Goal: Task Accomplishment & Management: Complete application form

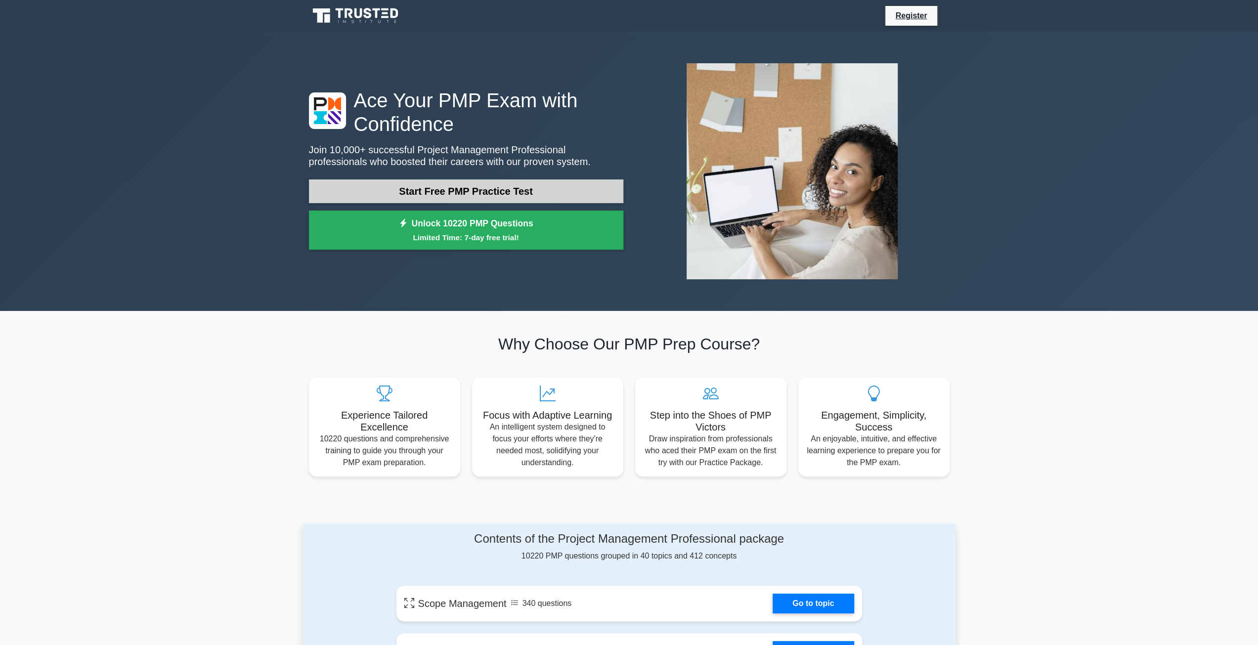
click at [495, 189] on link "Start Free PMP Practice Test" at bounding box center [466, 191] width 314 height 24
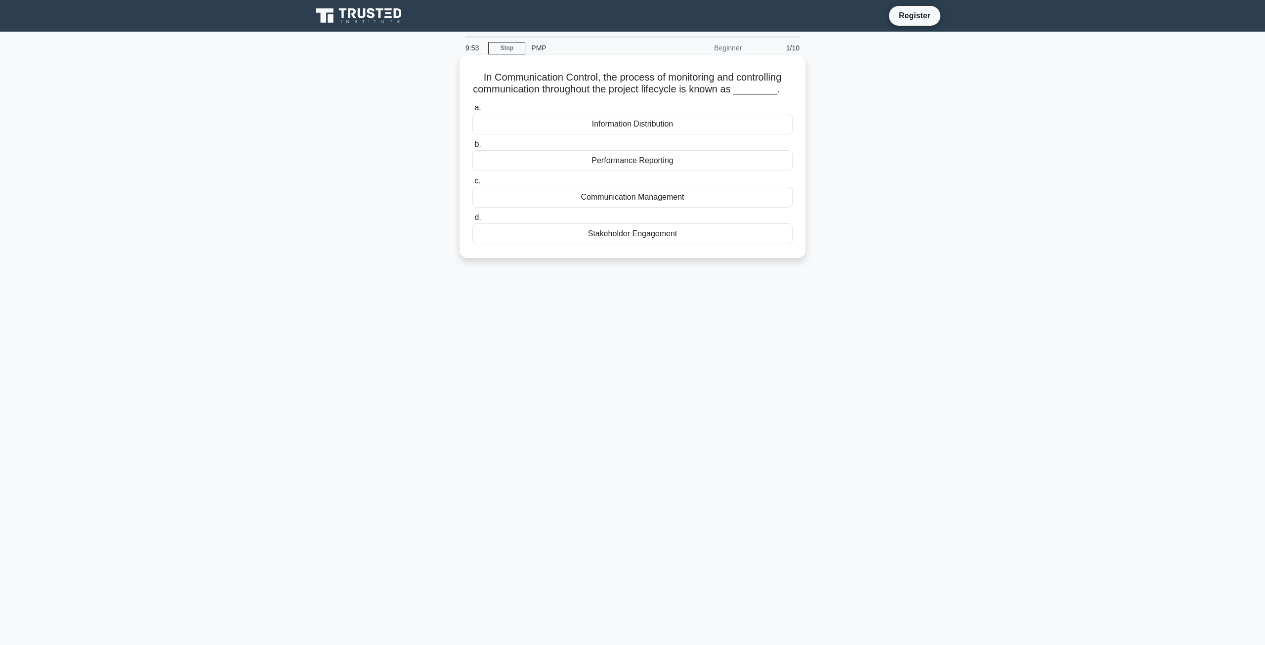
drag, startPoint x: 477, startPoint y: 77, endPoint x: 753, endPoint y: 238, distance: 319.2
click at [753, 238] on div "In Communication Control, the process of monitoring and controlling communicati…" at bounding box center [633, 156] width 338 height 195
click at [962, 119] on main "9:39 Stop PMP Beginner 1/10 In Communication Control, the process of monitoring…" at bounding box center [632, 338] width 1265 height 613
drag, startPoint x: 475, startPoint y: 76, endPoint x: 690, endPoint y: 240, distance: 269.8
click at [690, 240] on div "In Communication Control, the process of monitoring and controlling communicati…" at bounding box center [633, 156] width 338 height 195
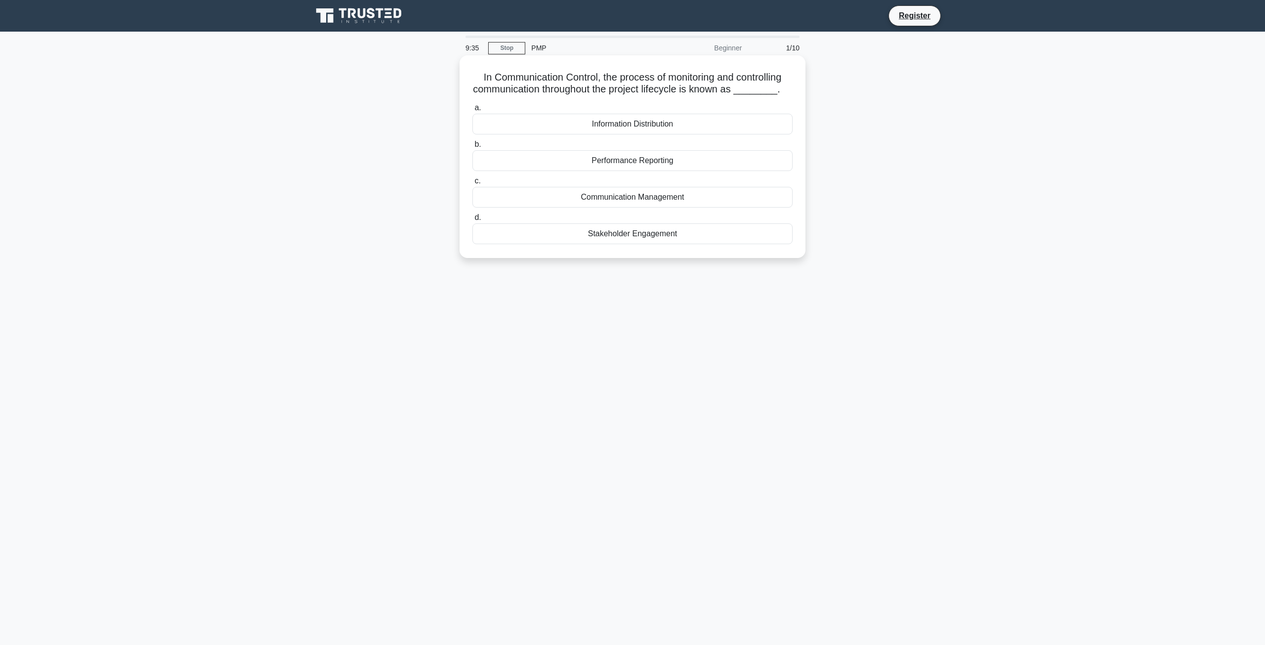
copy div "In Communication Control, the process of monitoring and controlling communicati…"
click at [493, 309] on div "9:01 Stop PMP Beginner 1/10 In Communication Control, the process of monitoring…" at bounding box center [632, 283] width 652 height 494
click at [597, 202] on div "Communication Management" at bounding box center [632, 197] width 320 height 21
click at [472, 184] on input "c. Communication Management" at bounding box center [472, 181] width 0 height 6
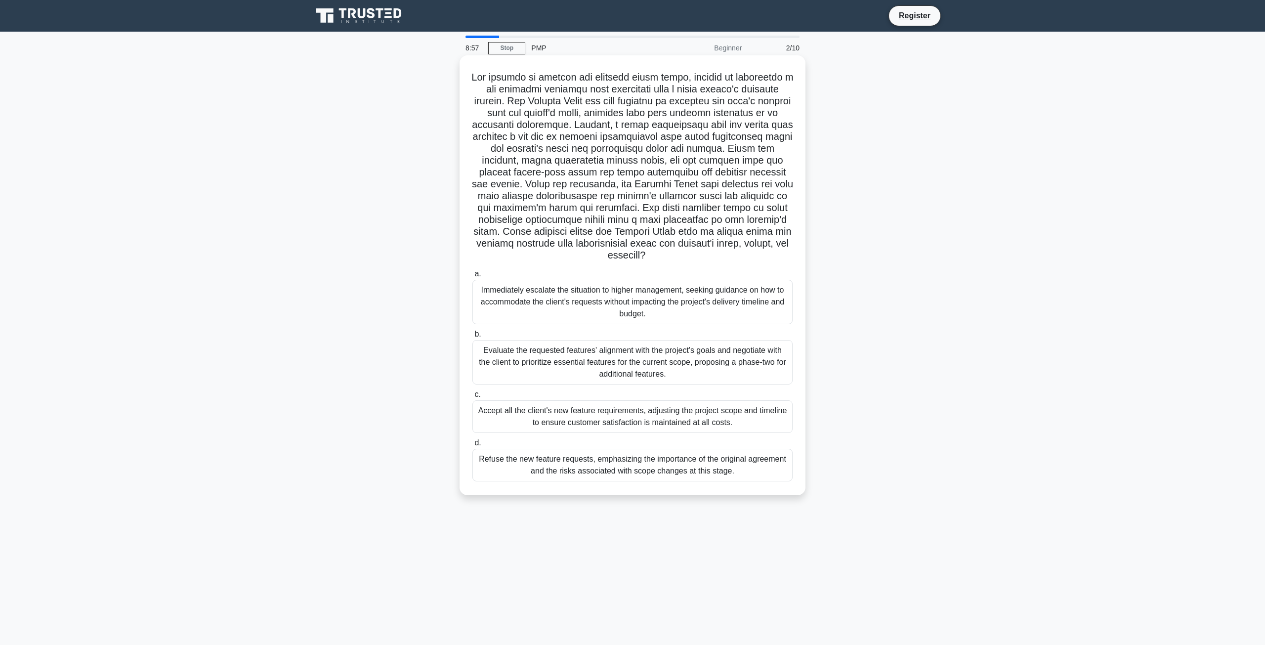
drag, startPoint x: 473, startPoint y: 76, endPoint x: 795, endPoint y: 482, distance: 518.2
click at [795, 482] on div ".spinner_0XTQ{transform-origin:center;animation:spinner_y6GP .75s linear infini…" at bounding box center [633, 275] width 338 height 432
copy div "The project is nearing its critical final phase, focused on delivering a key so…"
click at [419, 290] on div ".spinner_0XTQ{transform-origin:center;animation:spinner_y6GP .75s linear infini…" at bounding box center [632, 284] width 652 height 452
click at [512, 350] on div "Evaluate the requested features' alignment with the project's goals and negotia…" at bounding box center [632, 362] width 320 height 44
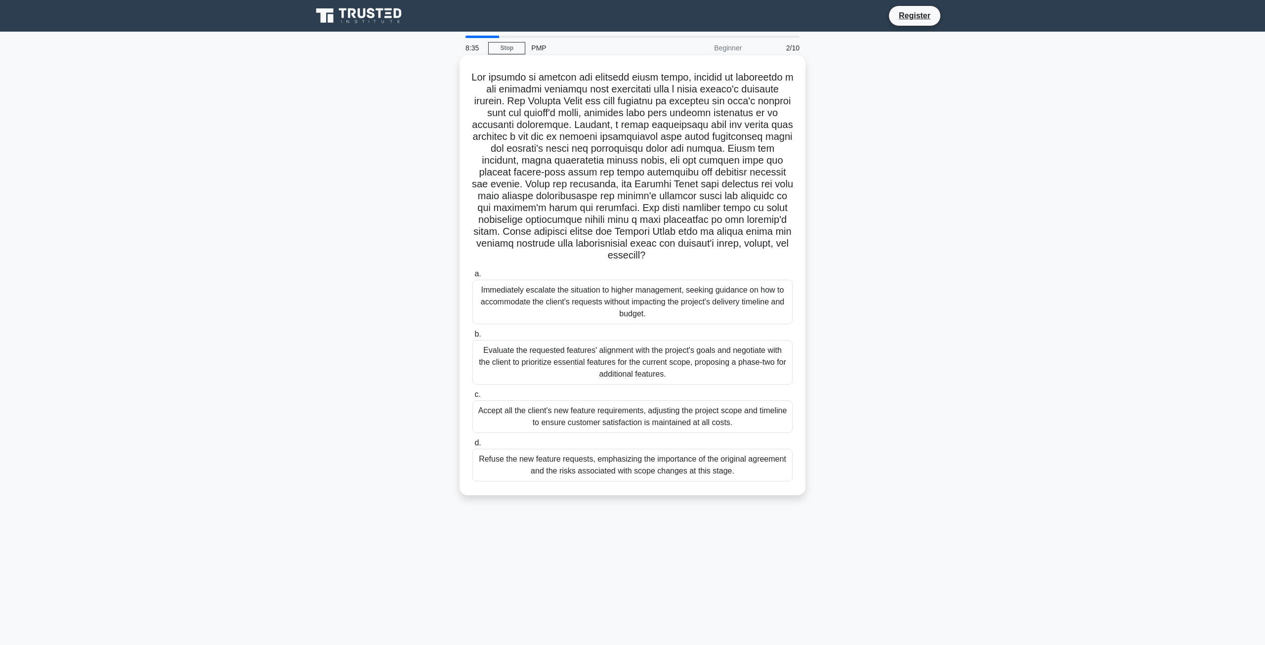
click at [472, 338] on input "b. Evaluate the requested features' alignment with the project's goals and nego…" at bounding box center [472, 334] width 0 height 6
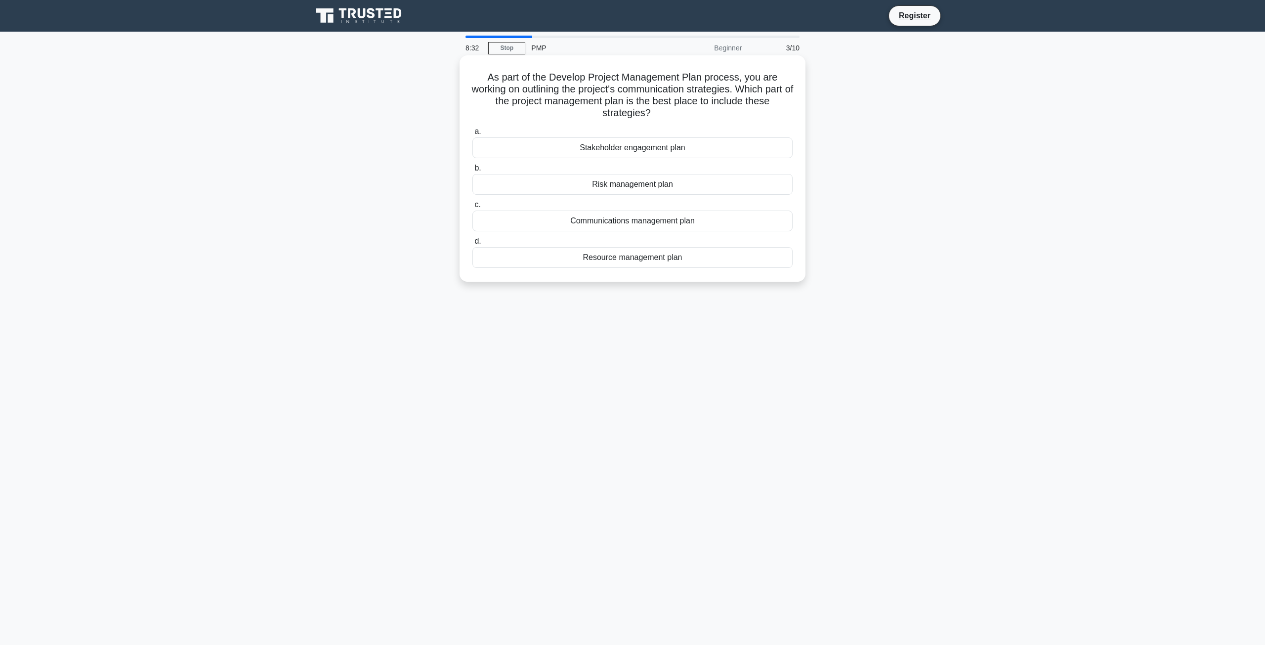
drag, startPoint x: 484, startPoint y: 82, endPoint x: 704, endPoint y: 268, distance: 288.6
click at [704, 268] on div "As part of the Develop Project Management Plan process, you are working on outl…" at bounding box center [633, 168] width 338 height 218
copy div "As part of the Develop Project Management Plan process, you are working on outl…"
click at [586, 218] on div "Communications management plan" at bounding box center [632, 221] width 320 height 21
click at [472, 208] on input "c. Communications management plan" at bounding box center [472, 205] width 0 height 6
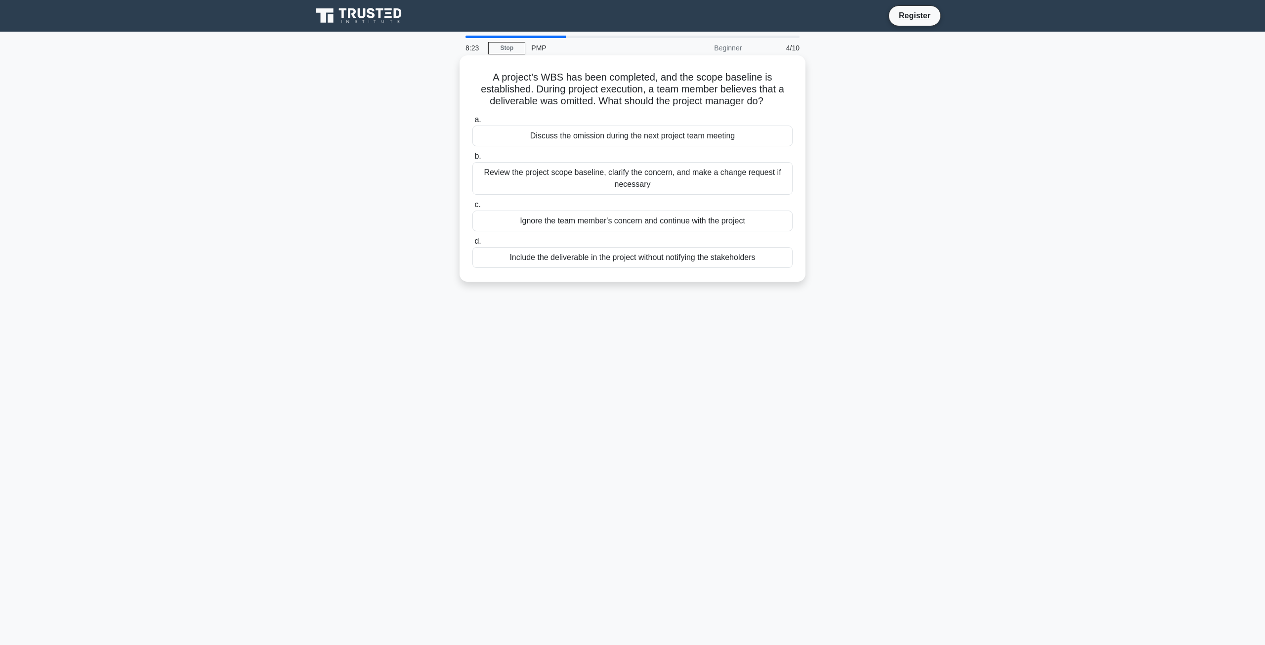
drag, startPoint x: 498, startPoint y: 78, endPoint x: 780, endPoint y: 272, distance: 342.7
click at [780, 272] on div "A project's WBS has been completed, and the scope baseline is established. Duri…" at bounding box center [633, 168] width 338 height 218
copy div "A project's WBS has been completed, and the scope baseline is established. Duri…"
click at [370, 182] on div "A project's WBS has been completed, and the scope baseline is established. Duri…" at bounding box center [632, 177] width 652 height 238
click at [557, 179] on div "Review the project scope baseline, clarify the concern, and make a change reque…" at bounding box center [632, 178] width 320 height 33
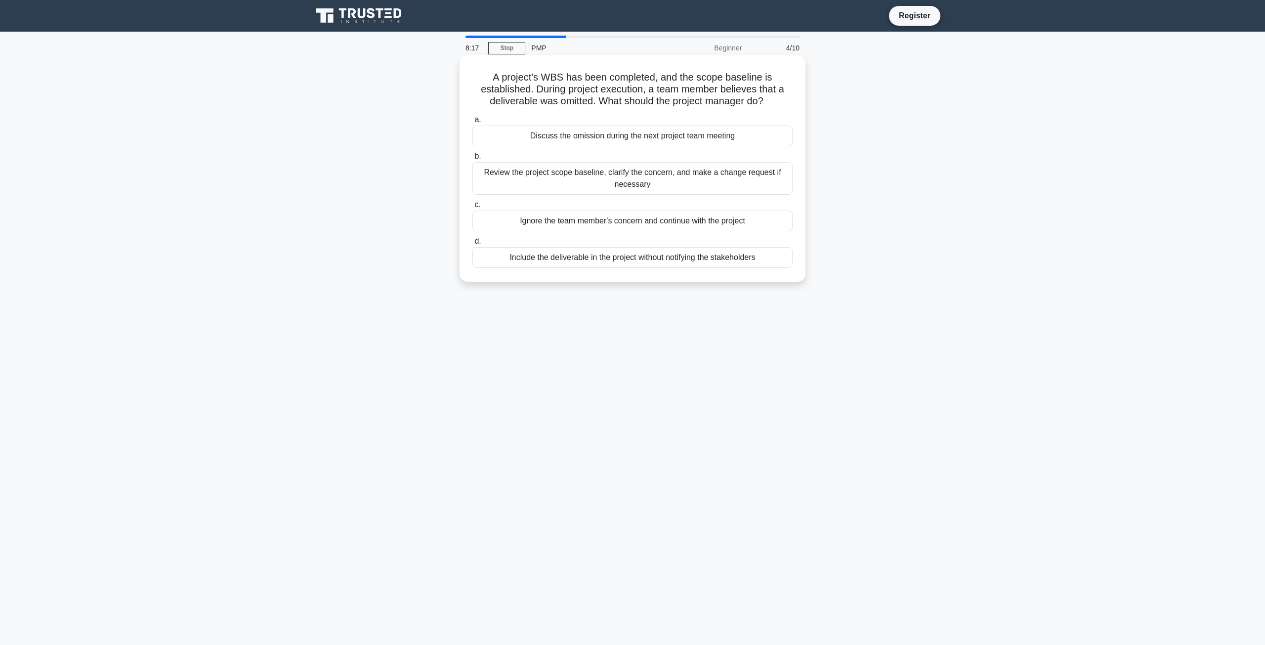
click at [472, 160] on input "b. Review the project scope baseline, clarify the concern, and make a change re…" at bounding box center [472, 156] width 0 height 6
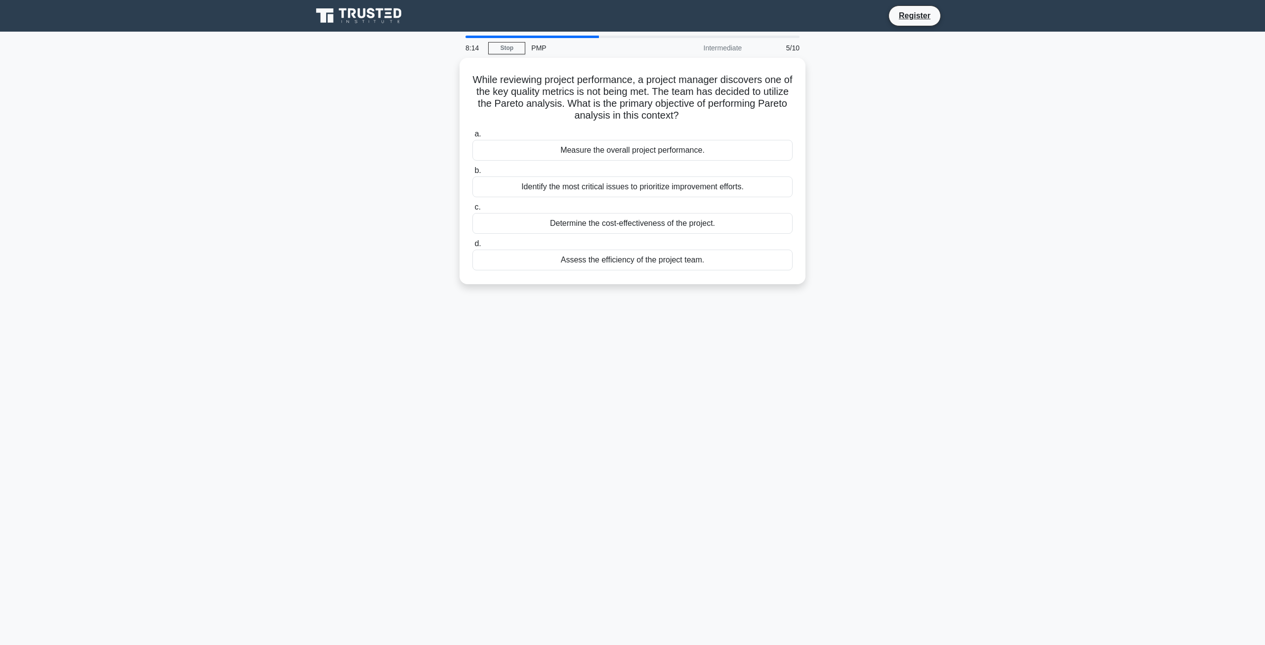
drag, startPoint x: 470, startPoint y: 75, endPoint x: 765, endPoint y: 283, distance: 361.3
click at [765, 283] on div "While reviewing project performance, a project manager discovers one of the key…" at bounding box center [632, 177] width 652 height 238
copy div "While reviewing project performance, a project manager discovers one of the key…"
click at [558, 183] on div "Identify the most critical issues to prioritize improvement efforts." at bounding box center [632, 184] width 320 height 21
click at [472, 172] on input "b. Identify the most critical issues to prioritize improvement efforts." at bounding box center [472, 168] width 0 height 6
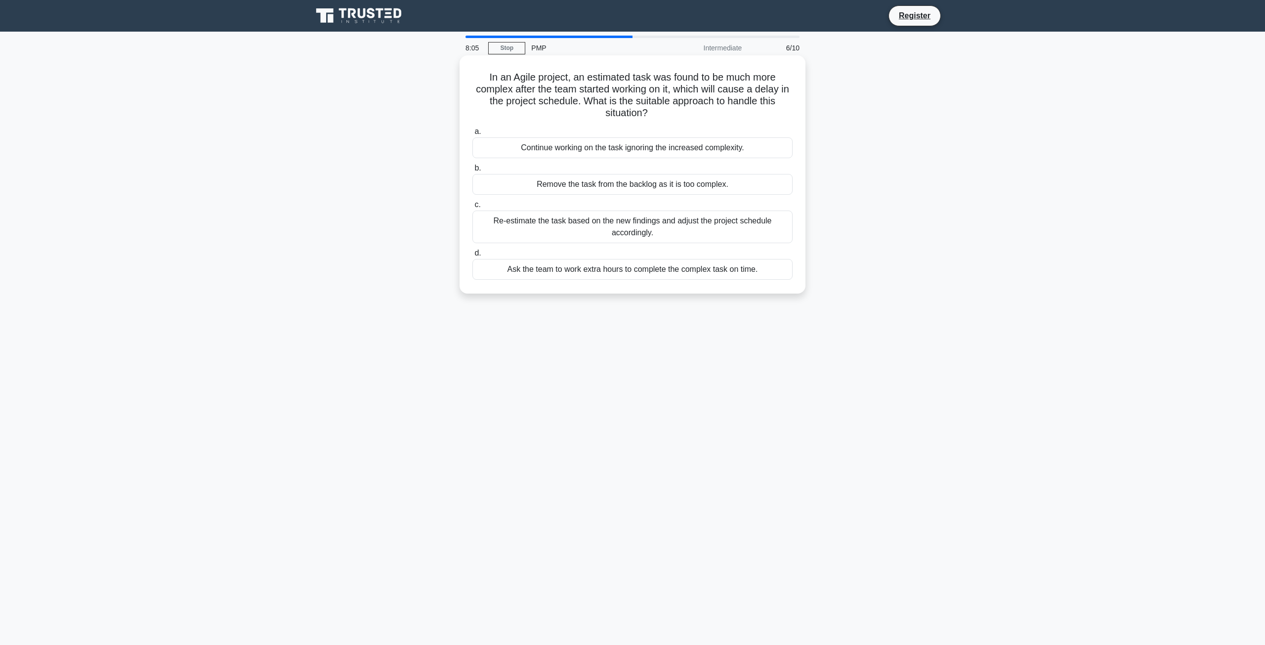
drag, startPoint x: 484, startPoint y: 78, endPoint x: 780, endPoint y: 288, distance: 363.7
click at [780, 288] on div "In an Agile project, an estimated task was found to be much more complex after …" at bounding box center [633, 174] width 338 height 230
copy div "In an Agile project, an estimated task was found to be much more complex after …"
click at [522, 223] on div "Re-estimate the task based on the new findings and adjust the project schedule …" at bounding box center [632, 227] width 320 height 33
click at [472, 208] on input "c. Re-estimate the task based on the new findings and adjust the project schedu…" at bounding box center [472, 205] width 0 height 6
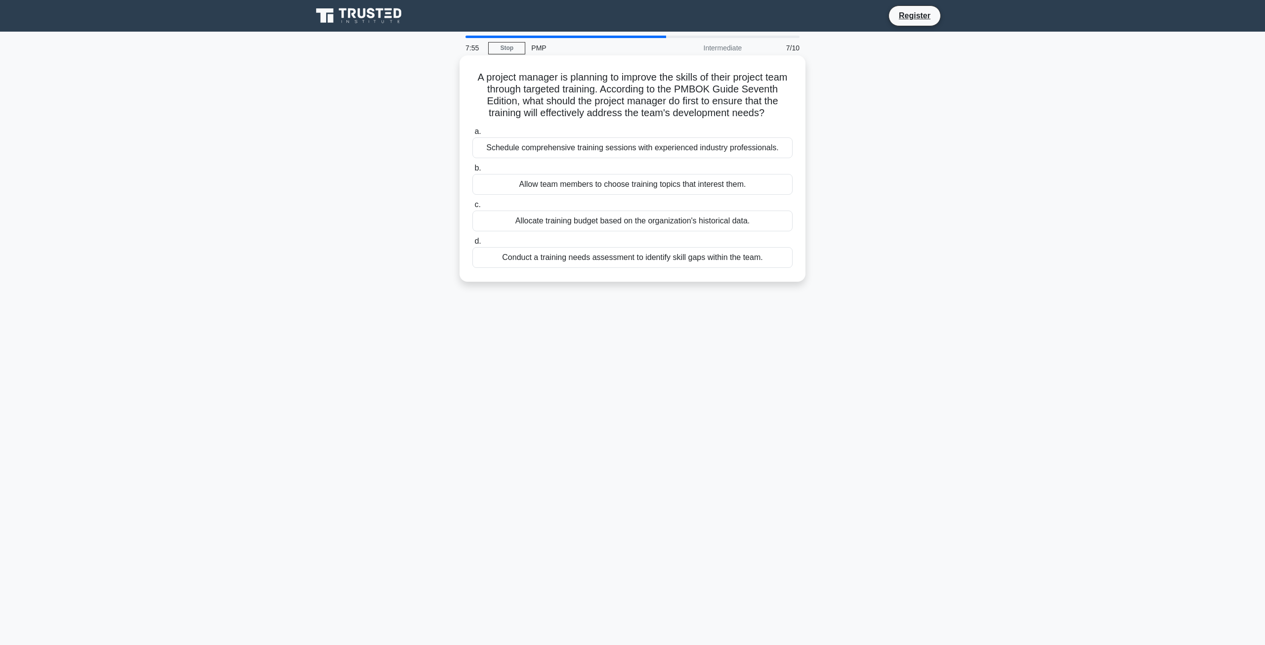
drag, startPoint x: 482, startPoint y: 78, endPoint x: 784, endPoint y: 275, distance: 360.5
click at [784, 275] on div "A project manager is planning to improve the skills of their project team throu…" at bounding box center [633, 168] width 338 height 218
copy div "A project manager is planning to improve the skills of their project team throu…"
click at [563, 264] on div "Conduct a training needs assessment to identify skill gaps within the team." at bounding box center [632, 257] width 320 height 21
click at [472, 245] on input "d. Conduct a training needs assessment to identify skill gaps within the team." at bounding box center [472, 241] width 0 height 6
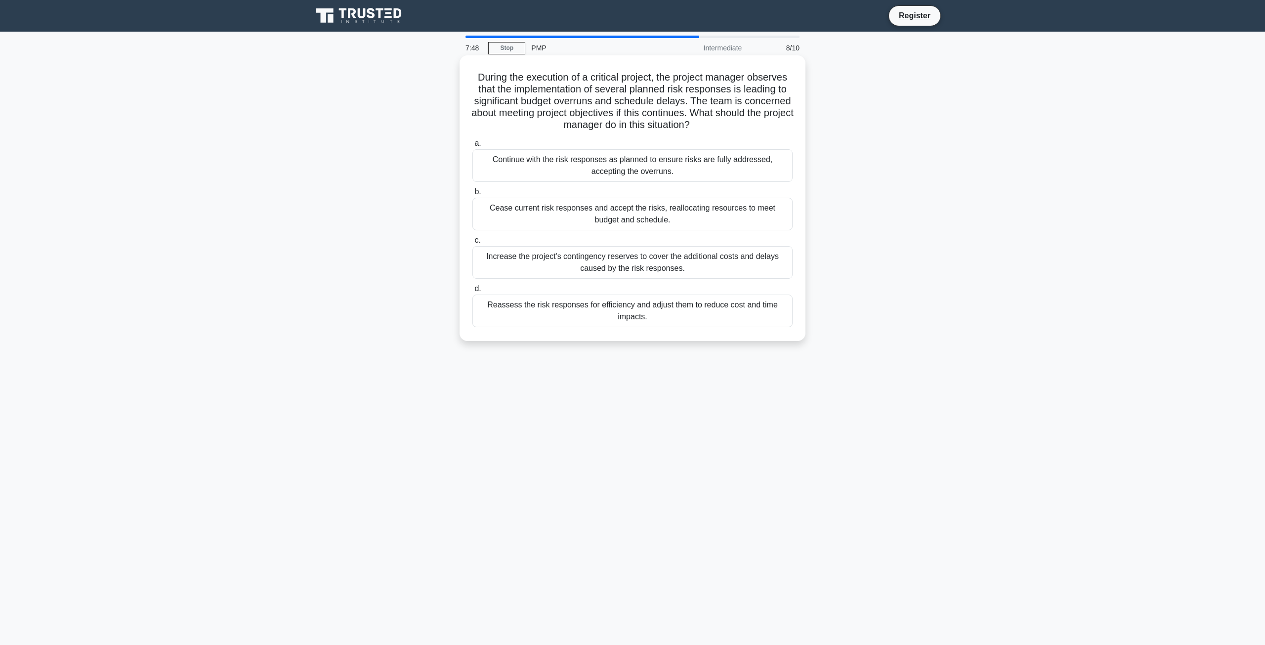
drag, startPoint x: 473, startPoint y: 79, endPoint x: 706, endPoint y: 328, distance: 340.9
click at [706, 328] on div "During the execution of a critical project, the project manager observes that t…" at bounding box center [633, 198] width 338 height 278
copy div "During the execution of a critical project, the project manager observes that t…"
drag, startPoint x: 402, startPoint y: 395, endPoint x: 460, endPoint y: 366, distance: 64.5
click at [402, 395] on div "7:42 Stop PMP Intermediate 8/10 During the execution of a critical project, the…" at bounding box center [632, 283] width 652 height 494
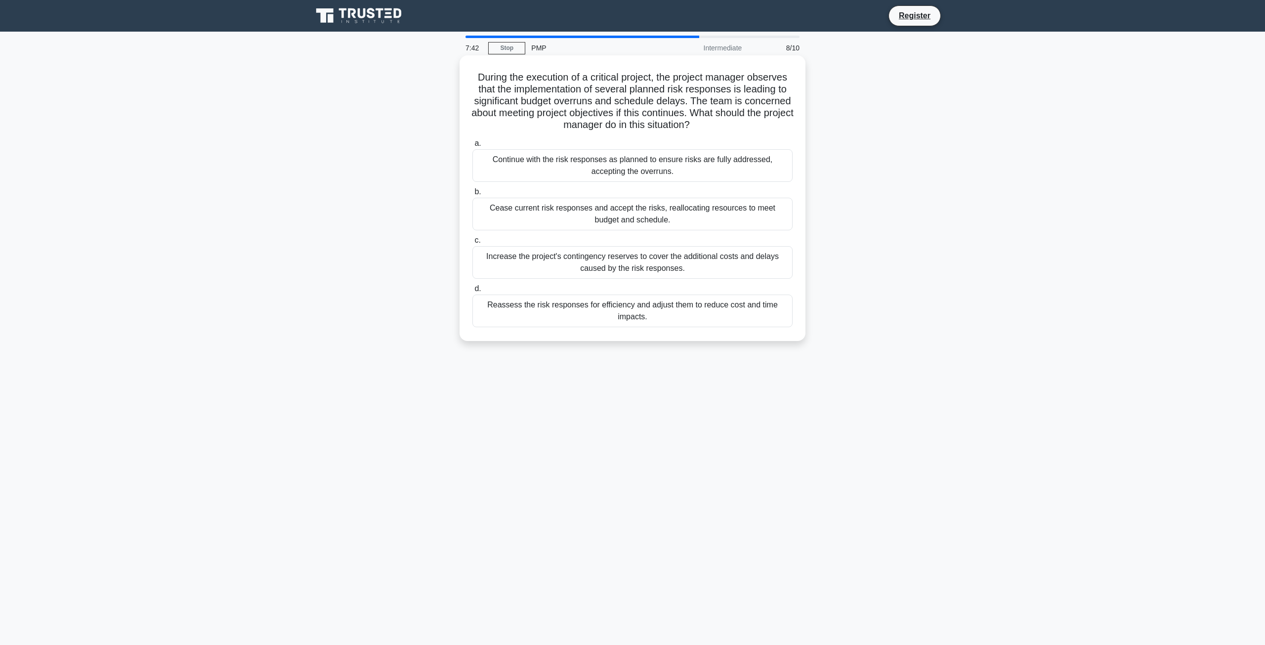
click at [536, 306] on div "Reassess the risk responses for efficiency and adjust them to reduce cost and t…" at bounding box center [632, 311] width 320 height 33
click at [472, 292] on input "d. Reassess the risk responses for efficiency and adjust them to reduce cost an…" at bounding box center [472, 289] width 0 height 6
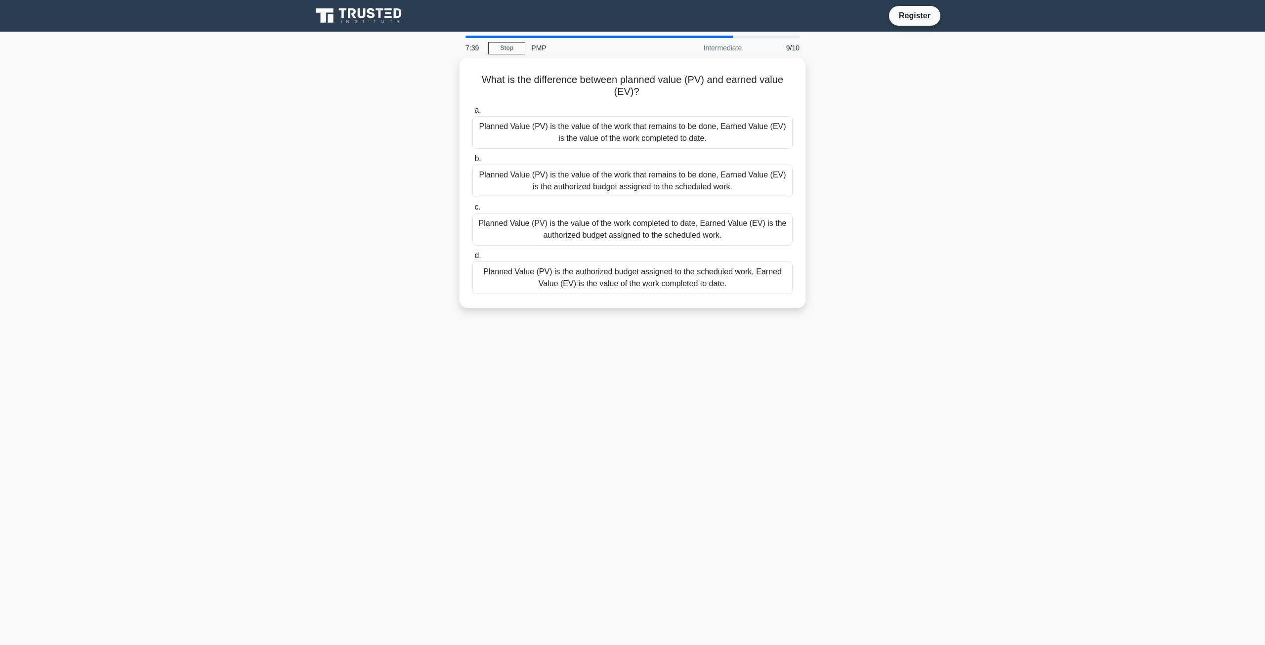
drag, startPoint x: 476, startPoint y: 76, endPoint x: 795, endPoint y: 310, distance: 395.3
click at [796, 306] on div "What is the difference between planned value (PV) and earned value (EV)? .spinn…" at bounding box center [633, 183] width 346 height 250
copy div "What is the difference between planned value (PV) and earned value (EV)? .spinn…"
click at [673, 363] on div "7:33 Stop PMP Intermediate 9/10 What is the difference between planned value (P…" at bounding box center [632, 283] width 652 height 494
click at [585, 276] on div "Planned Value (PV) is the authorized budget assigned to the scheduled work, Ear…" at bounding box center [632, 275] width 320 height 33
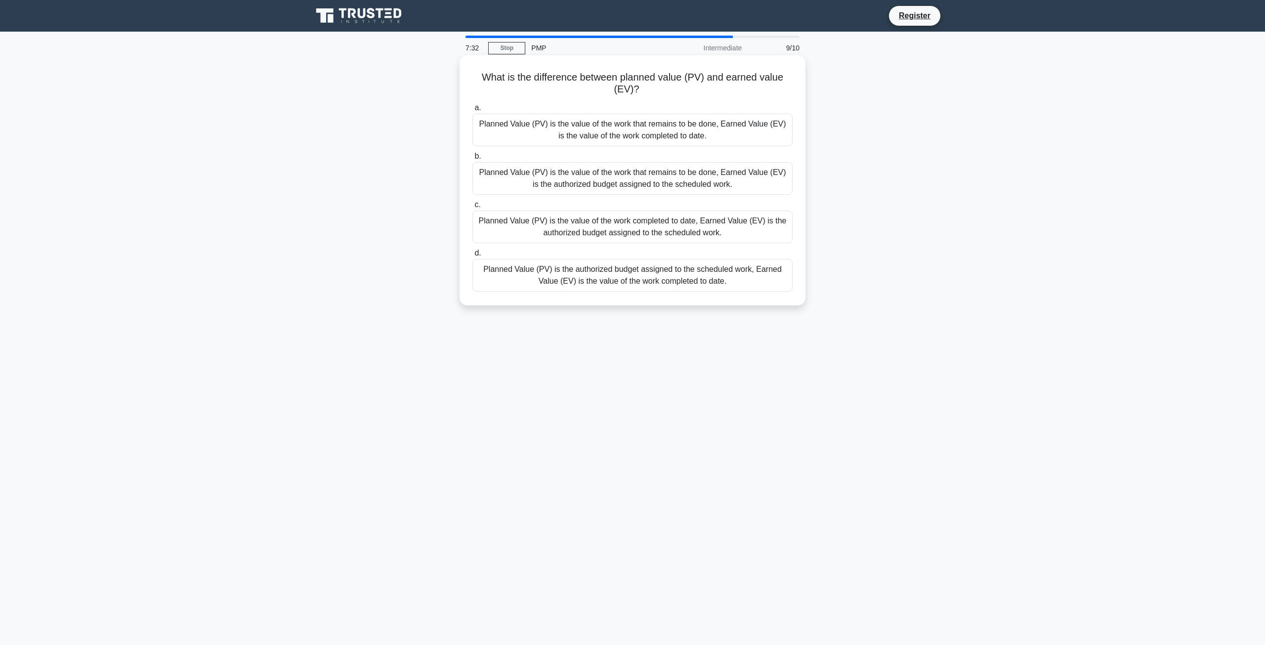
click at [472, 257] on input "d. Planned Value (PV) is the authorized budget assigned to the scheduled work, …" at bounding box center [472, 253] width 0 height 6
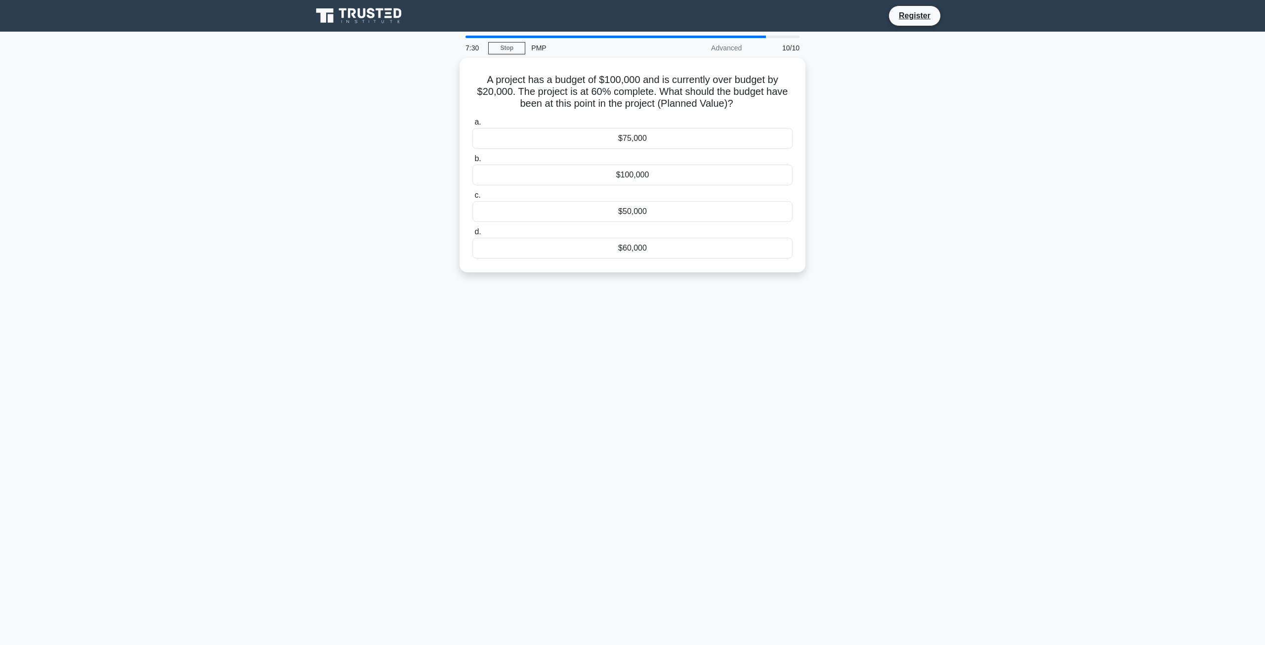
drag, startPoint x: 474, startPoint y: 79, endPoint x: 748, endPoint y: 282, distance: 341.6
click at [747, 274] on div "A project has a budget of $100,000 and is currently over budget by $20,000. The…" at bounding box center [632, 171] width 652 height 226
copy div "A project has a budget of $100,000 and is currently over budget by $20,000. The…"
click at [605, 302] on div "7:23 Stop PMP Advanced 10/10 A project has a budget of $100,000 and is currentl…" at bounding box center [632, 283] width 652 height 494
click at [607, 247] on div "$60,000" at bounding box center [632, 245] width 320 height 21
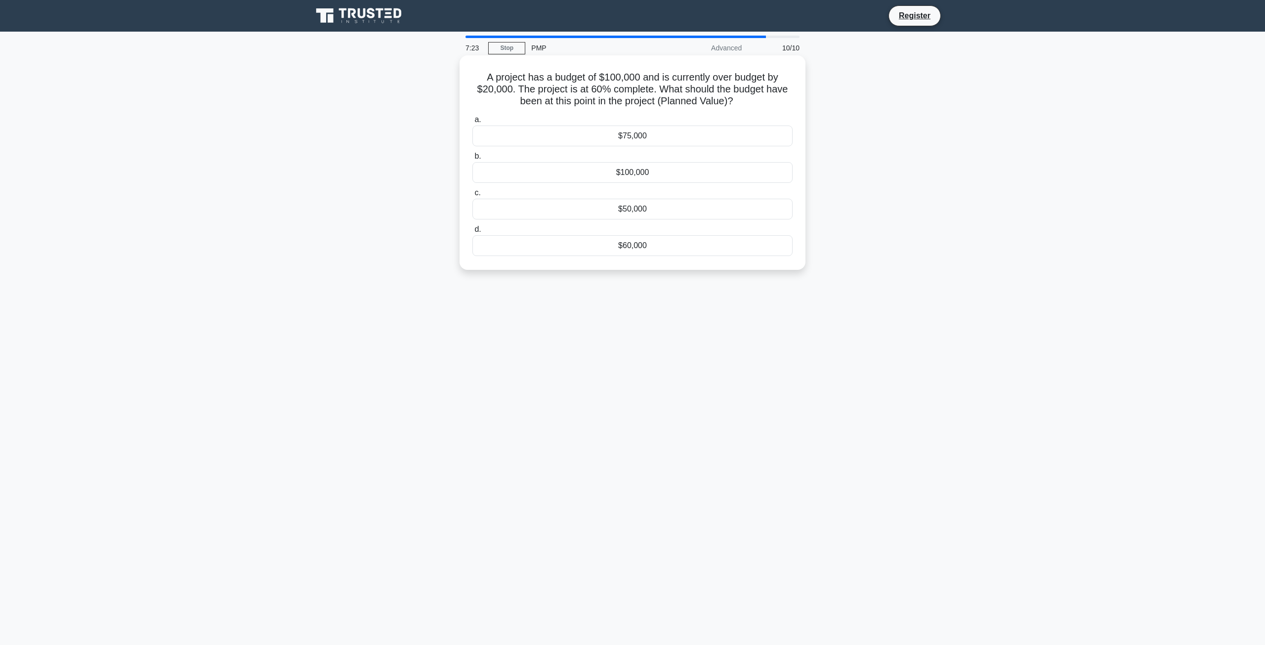
click at [472, 233] on input "d. $60,000" at bounding box center [472, 229] width 0 height 6
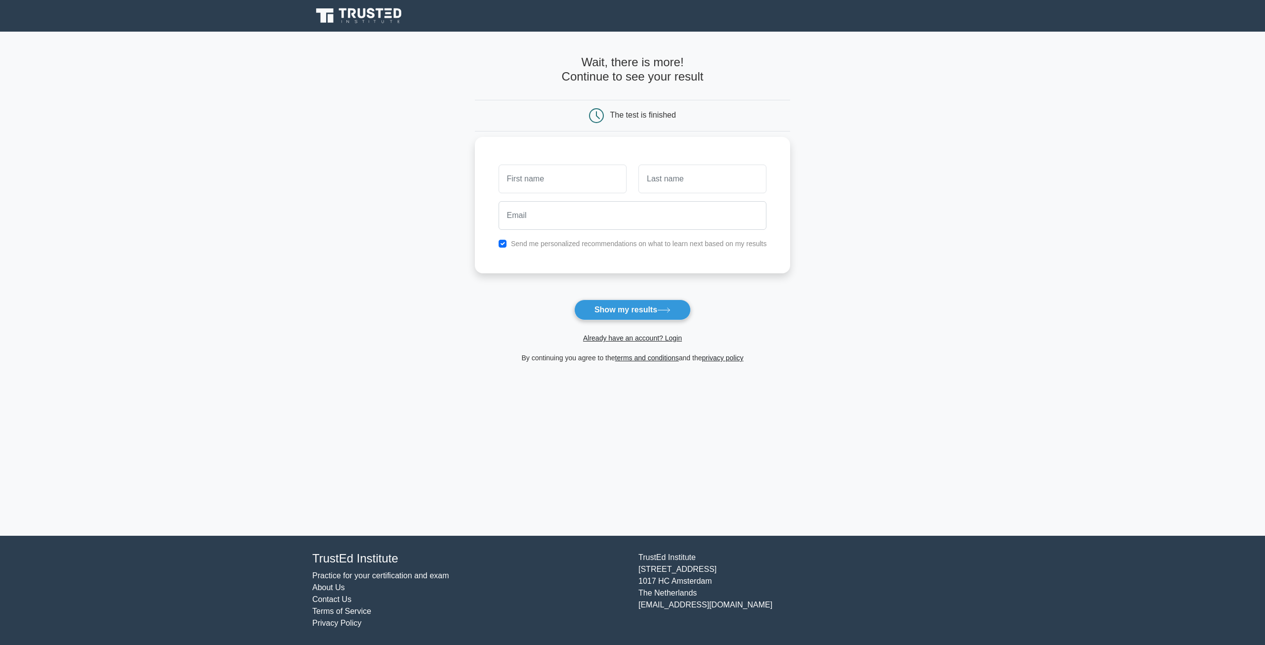
click at [556, 185] on input "text" at bounding box center [563, 179] width 128 height 29
type input "M"
type input "Т"
type input "M"
type input "Mandakh"
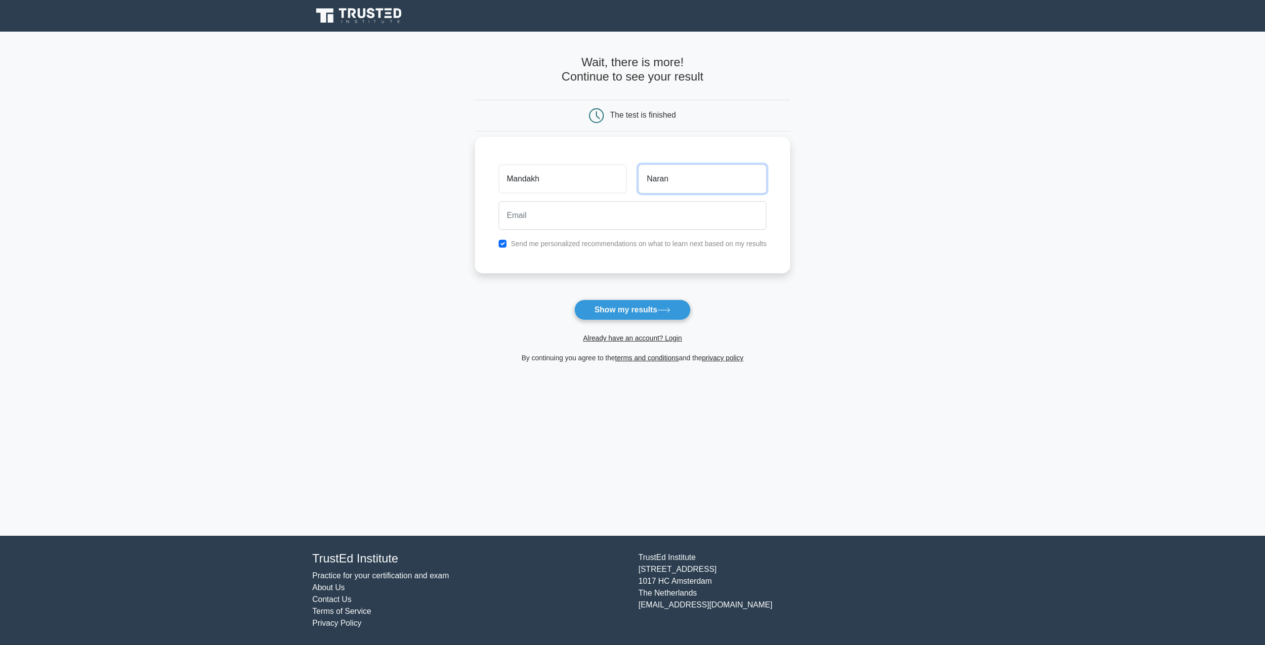
type input "Naran"
type input "mandaa0510@gmail.com"
click at [574, 300] on button "Show my results" at bounding box center [632, 310] width 117 height 21
